Goal: Find specific page/section: Find specific page/section

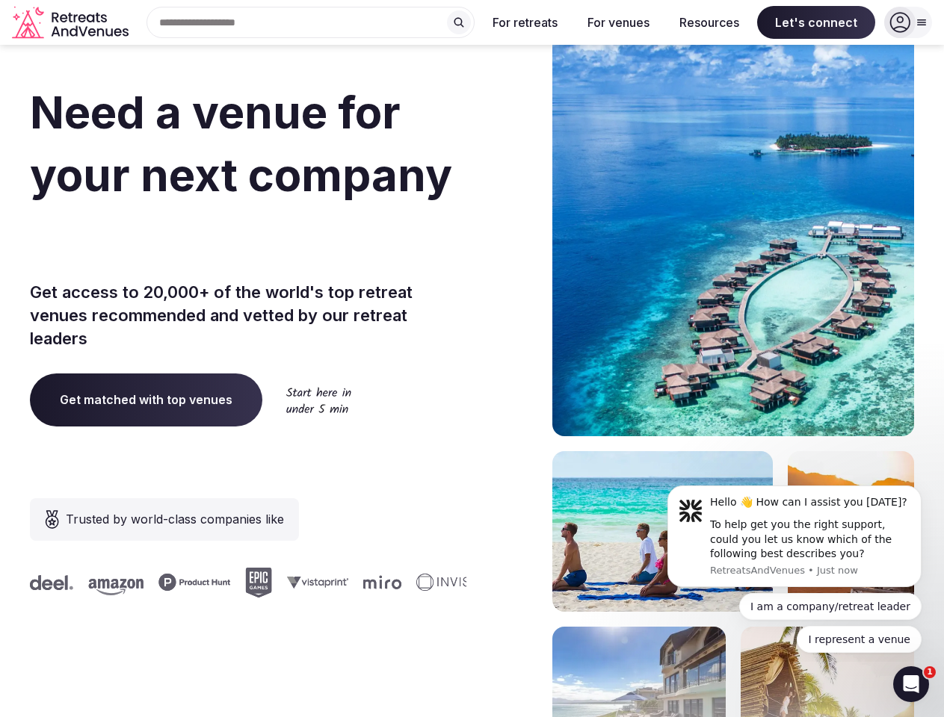
click at [472, 359] on div "Need a venue for your next company offsite? Get access to 20,000+ of the world'…" at bounding box center [472, 447] width 884 height 901
click at [311, 22] on div "Search Popular Destinations [GEOGRAPHIC_DATA], [GEOGRAPHIC_DATA] [GEOGRAPHIC_DA…" at bounding box center [305, 22] width 340 height 31
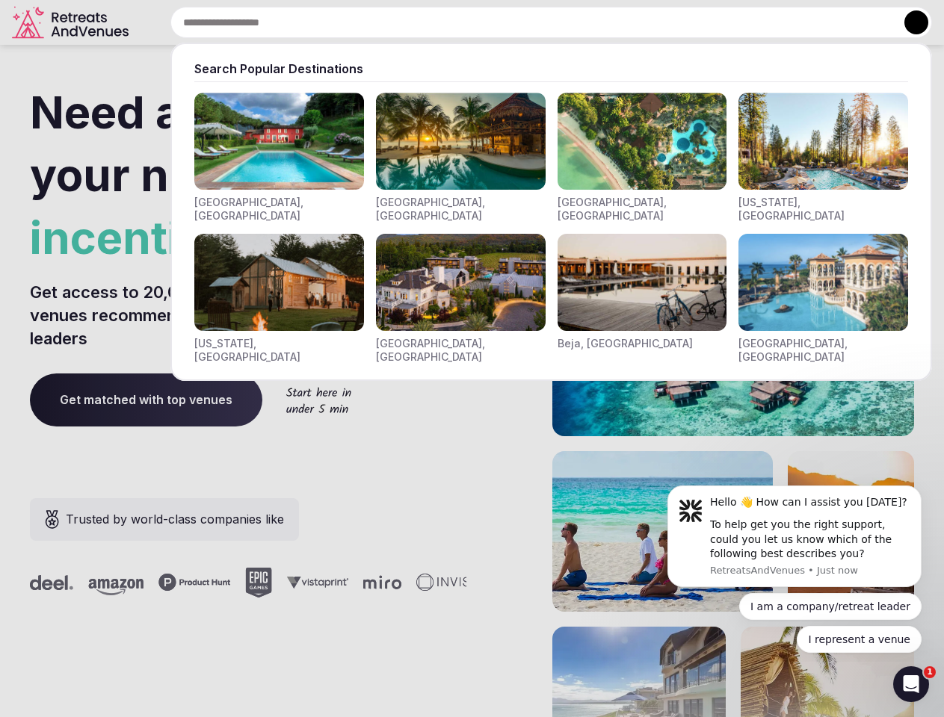
click at [459, 22] on input "text" at bounding box center [551, 22] width 762 height 31
click at [525, 22] on input "text" at bounding box center [551, 22] width 762 height 31
click at [618, 22] on input "text" at bounding box center [551, 22] width 762 height 31
click at [709, 22] on input "text" at bounding box center [551, 22] width 762 height 31
click at [816, 22] on input "text" at bounding box center [551, 22] width 762 height 31
